Goal: Information Seeking & Learning: Learn about a topic

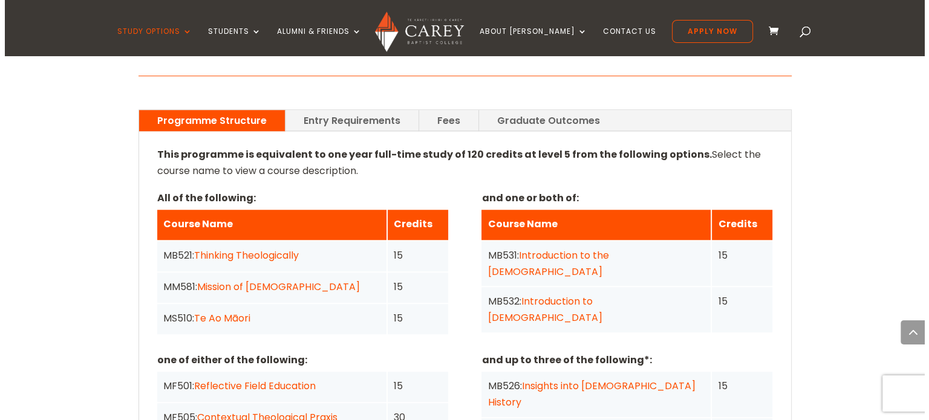
scroll to position [914, 0]
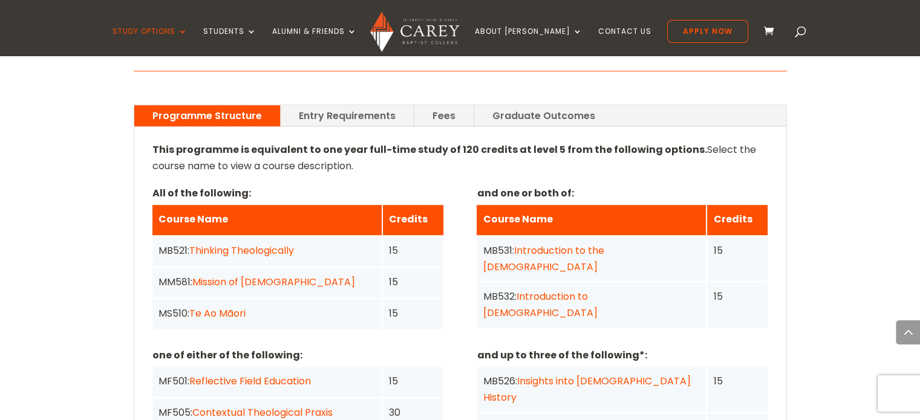
click at [248, 406] on link "Contextual Theological Praxis" at bounding box center [262, 413] width 140 height 14
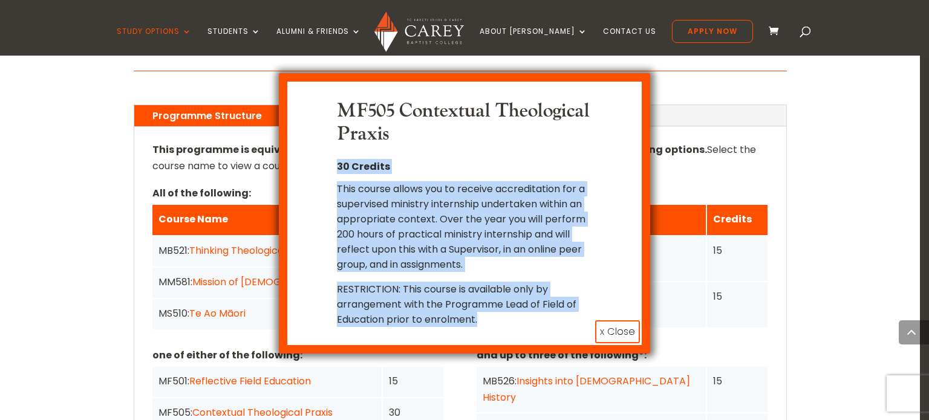
drag, startPoint x: 493, startPoint y: 320, endPoint x: 338, endPoint y: 170, distance: 215.9
click at [338, 170] on div "MF505 Contextual Theological Praxis 30 Credits This course allows you to receiv…" at bounding box center [464, 213] width 255 height 227
copy div "30 Credits This course allows you to receive accreditation for a supervised min…"
